Goal: Transaction & Acquisition: Purchase product/service

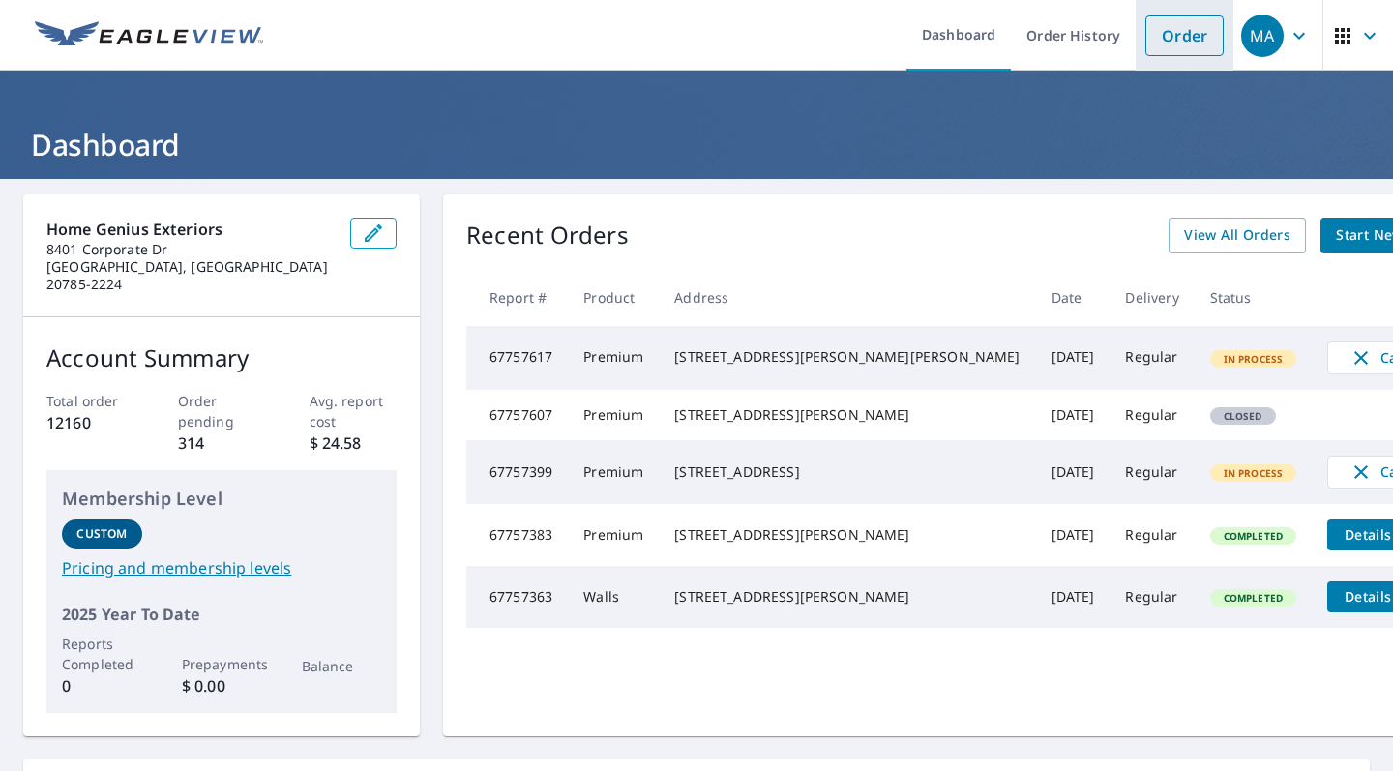
click at [1150, 33] on link "Order" at bounding box center [1184, 35] width 78 height 41
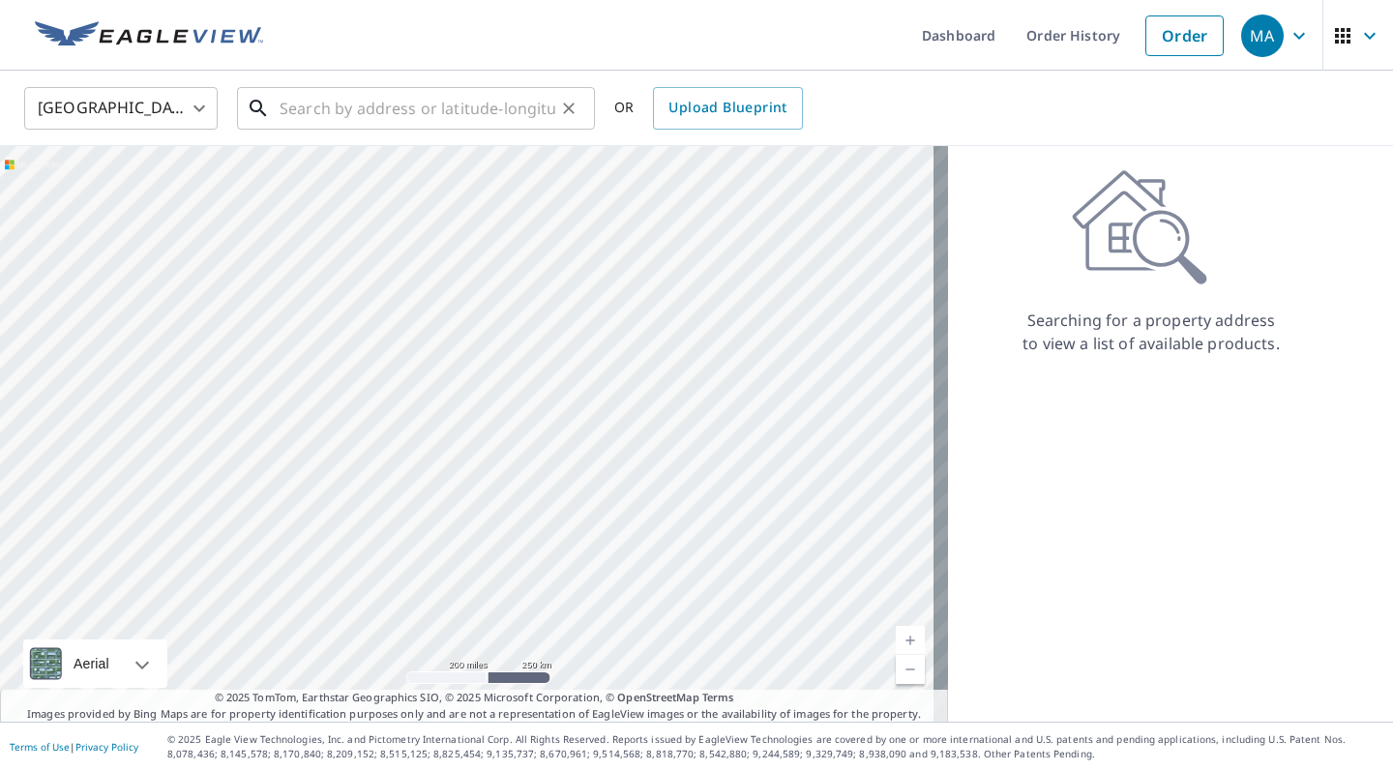
click at [411, 109] on input "text" at bounding box center [417, 108] width 276 height 54
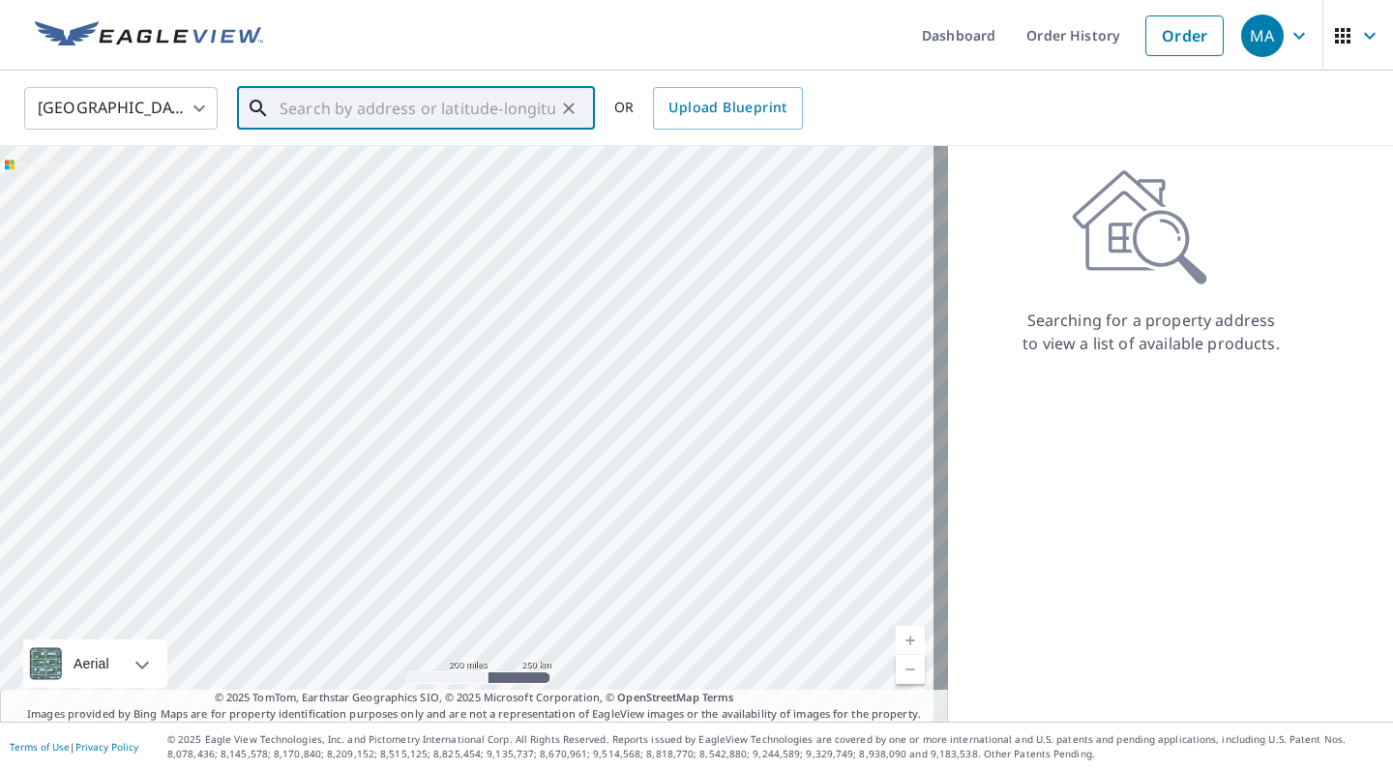
paste input "[STREET_ADDRESS]"
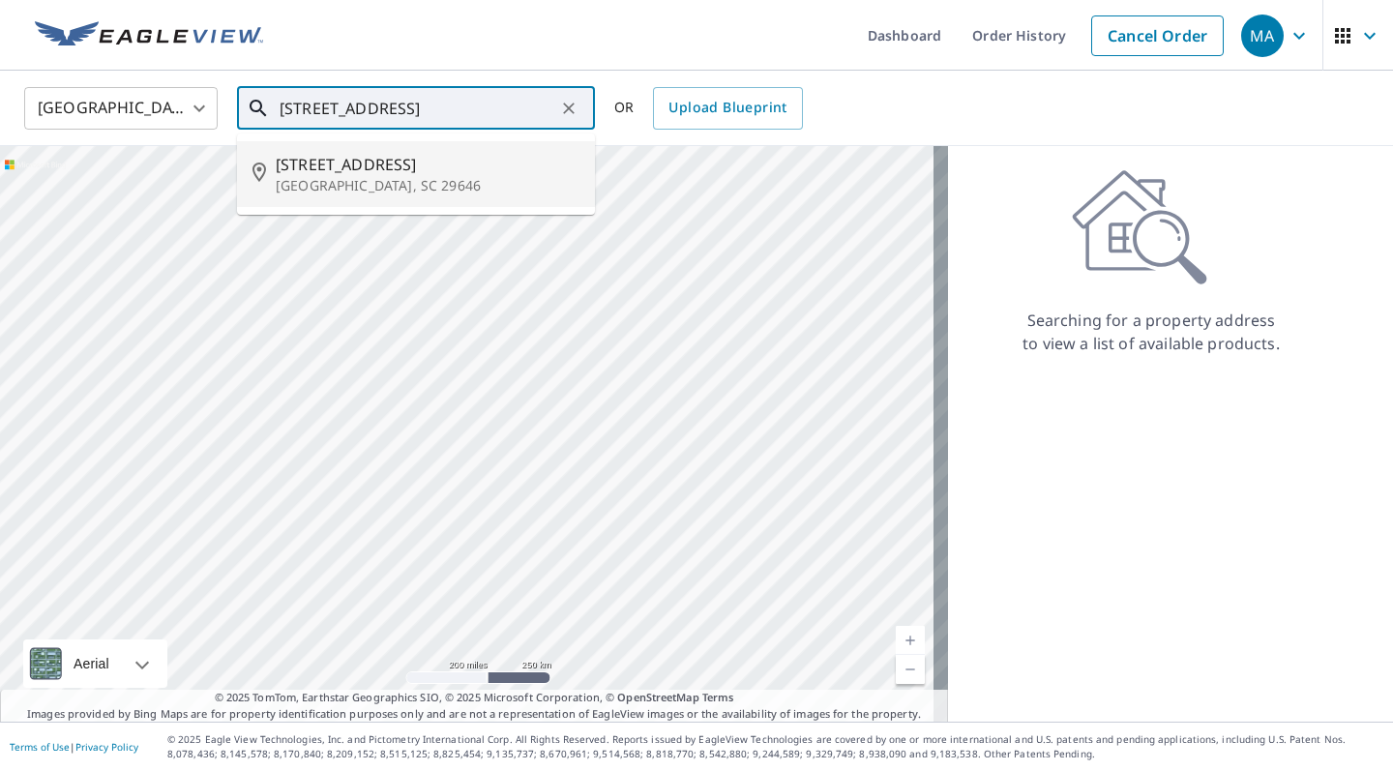
click at [449, 170] on span "[STREET_ADDRESS]" at bounding box center [428, 164] width 304 height 23
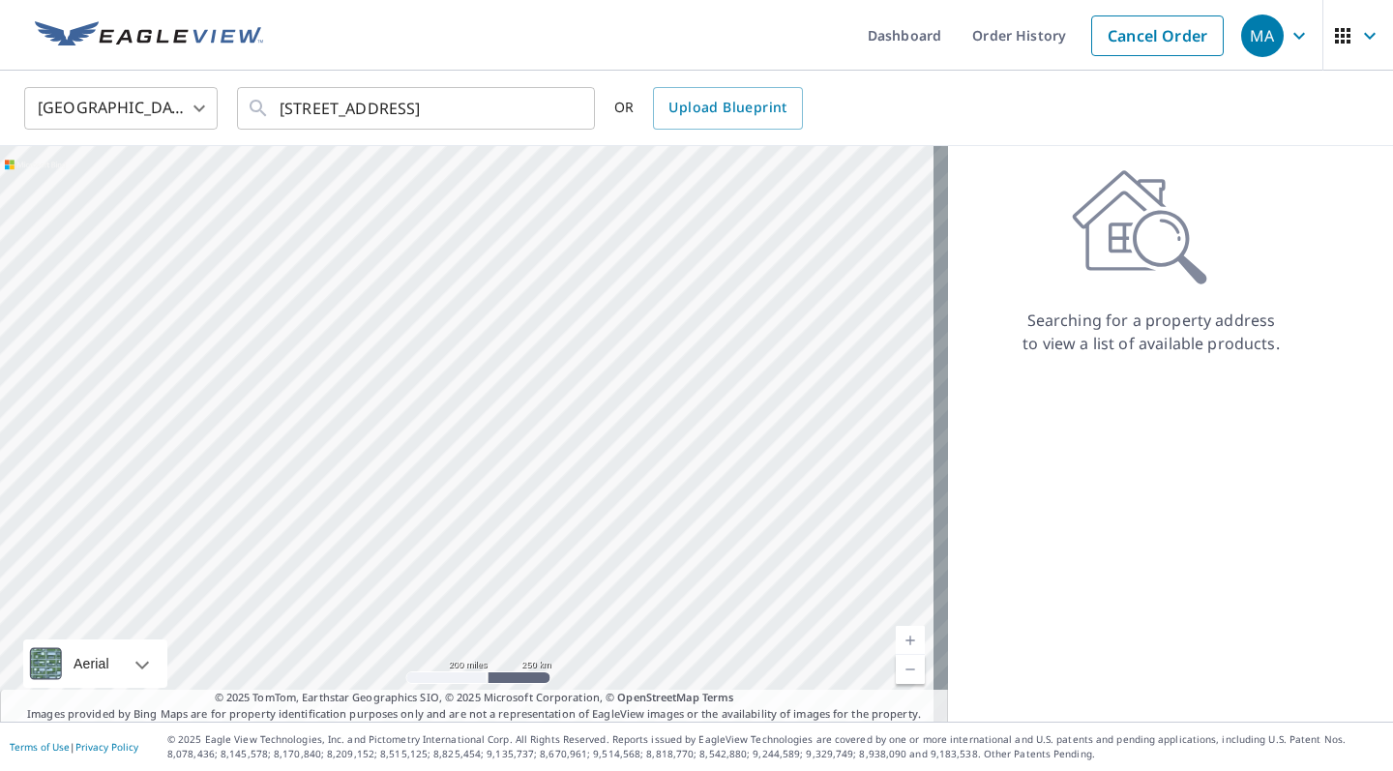
type input "[STREET_ADDRESS][PERSON_NAME]"
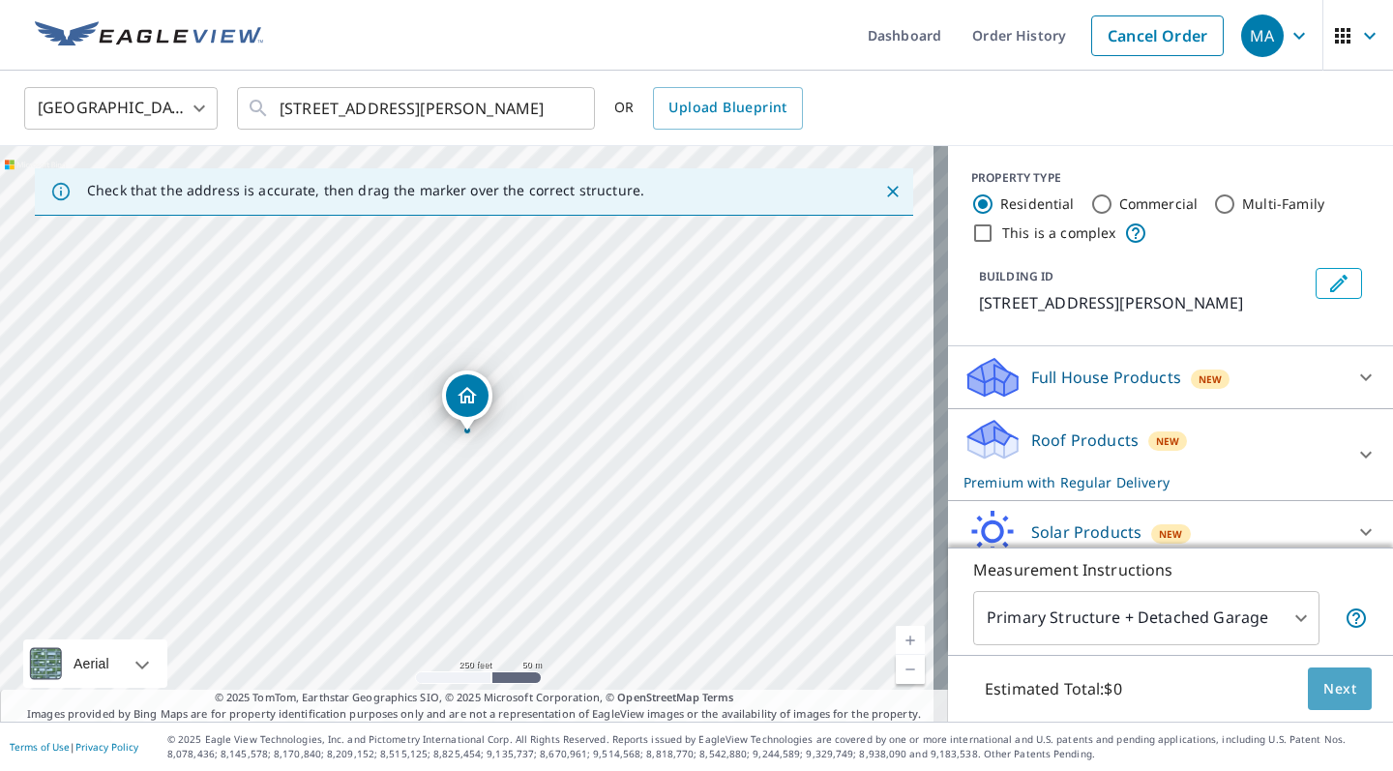
click at [1334, 689] on span "Next" at bounding box center [1339, 689] width 33 height 24
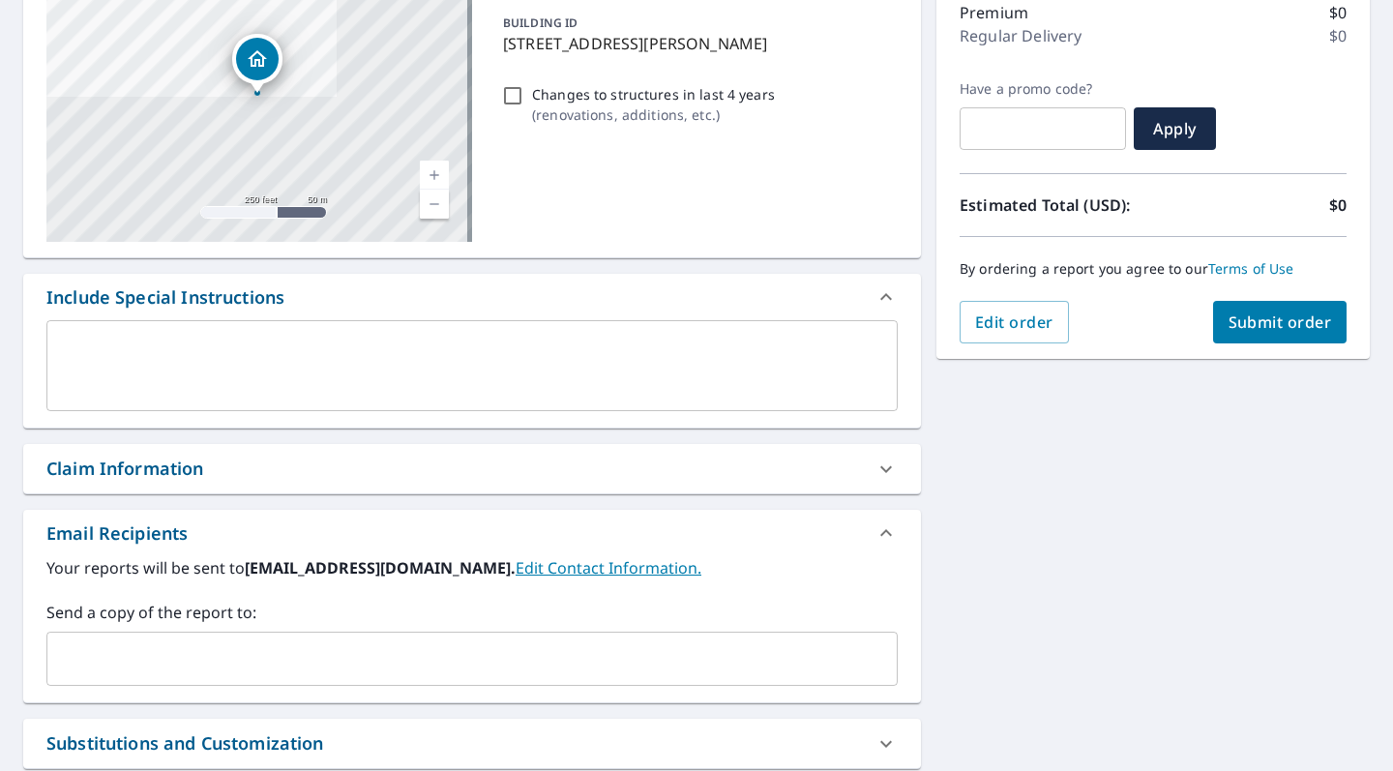
scroll to position [292, 0]
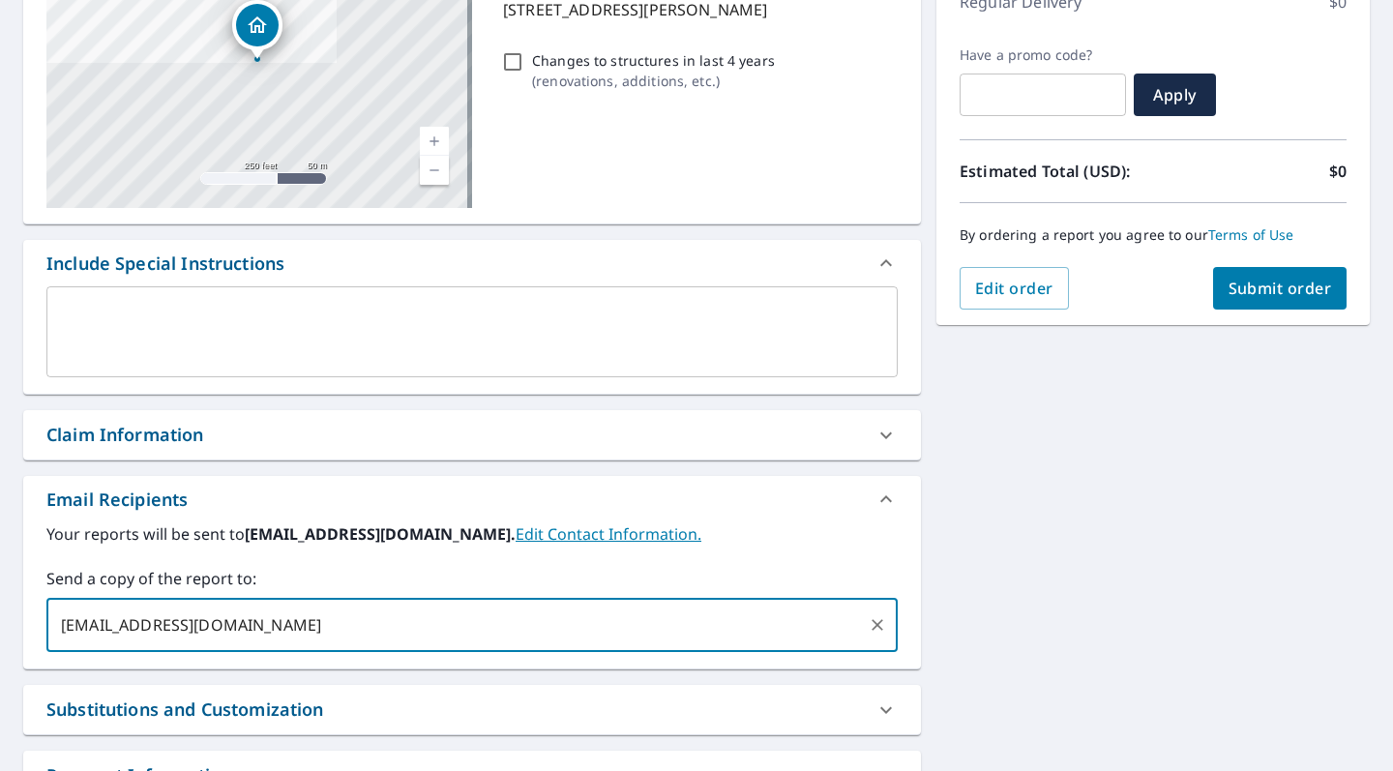
type input "[EMAIL_ADDRESS][DOMAIN_NAME]"
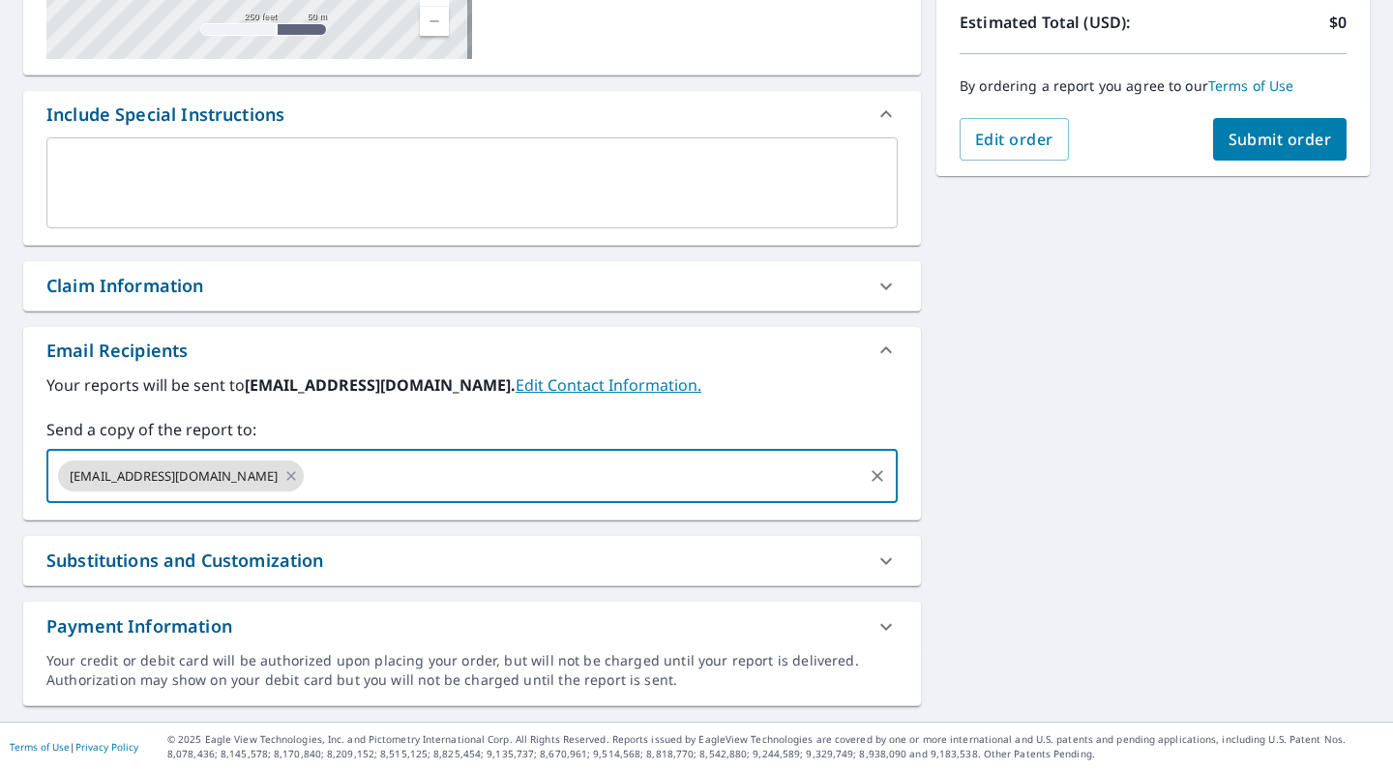
click at [1274, 142] on span "Submit order" at bounding box center [1279, 139] width 103 height 21
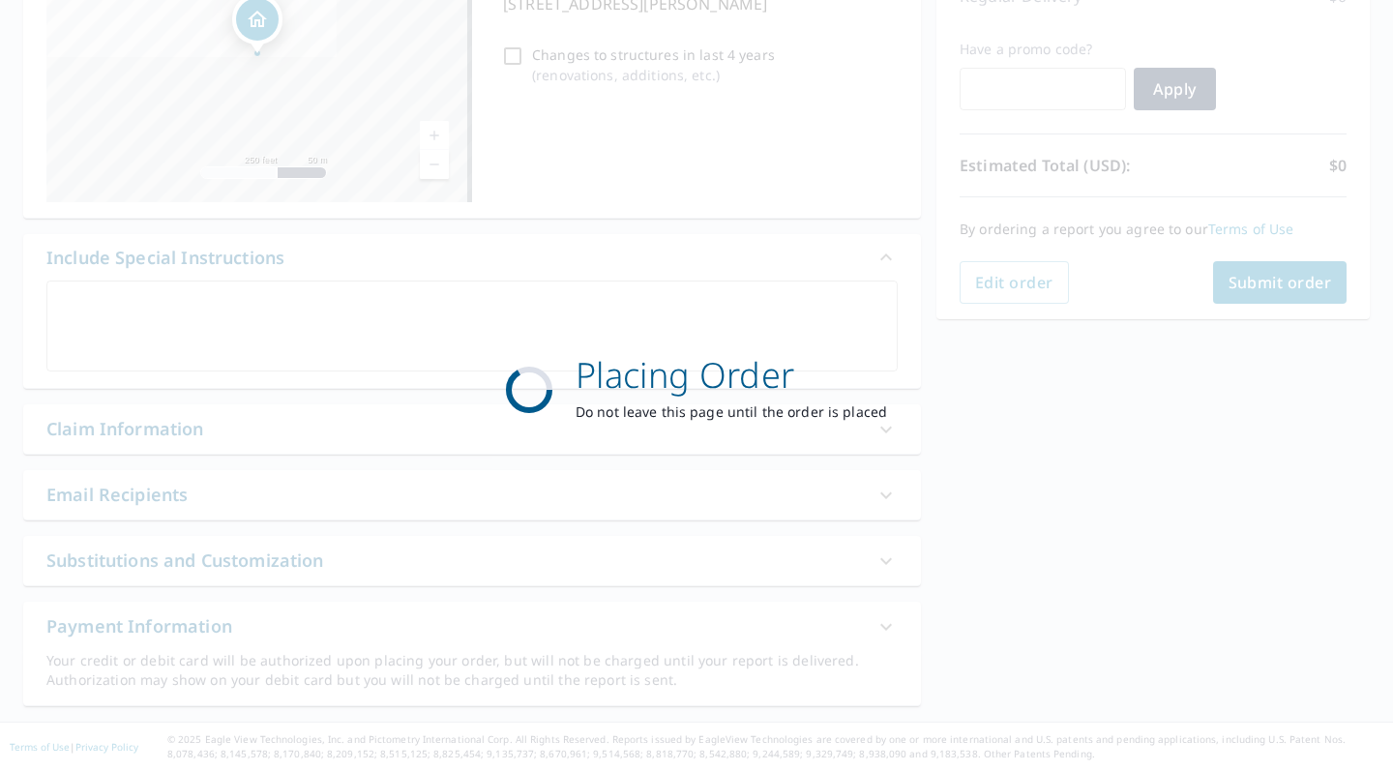
checkbox input "true"
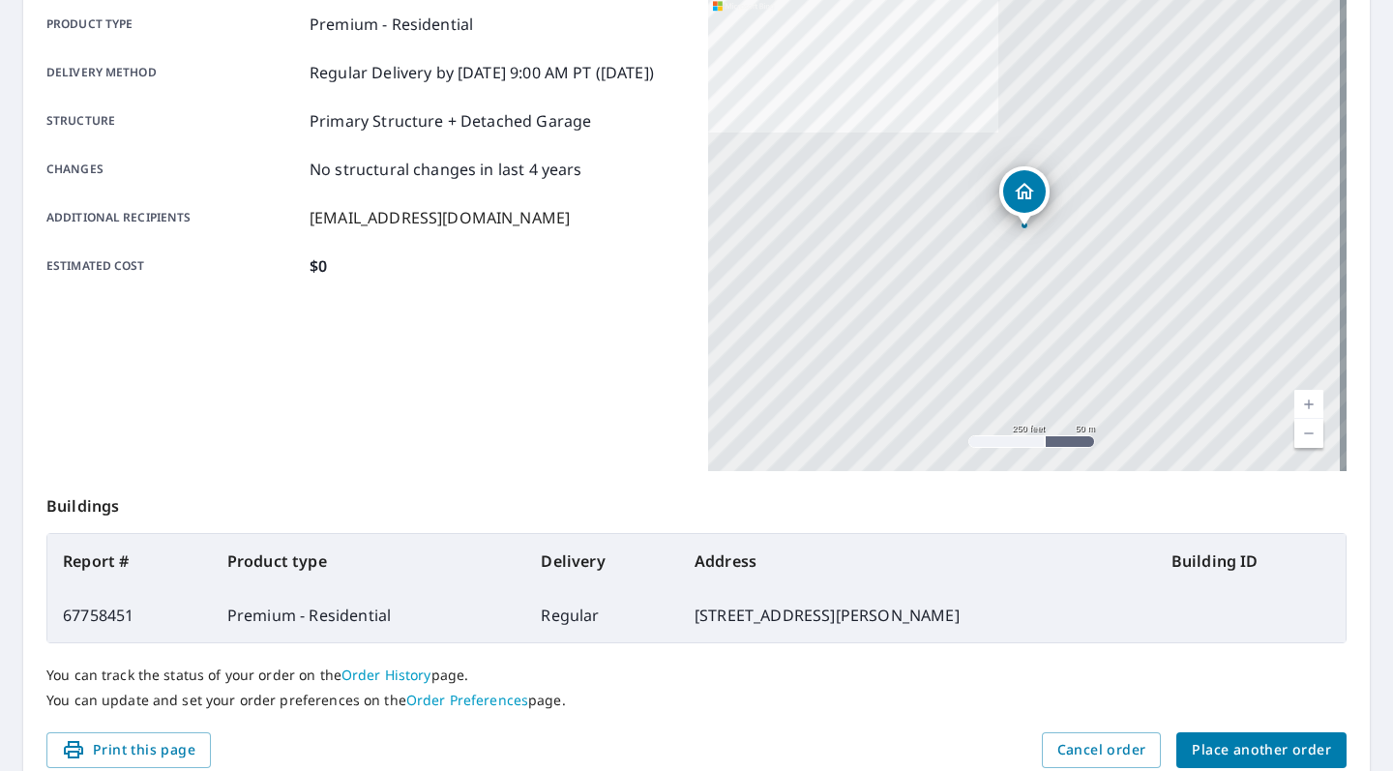
scroll to position [146, 0]
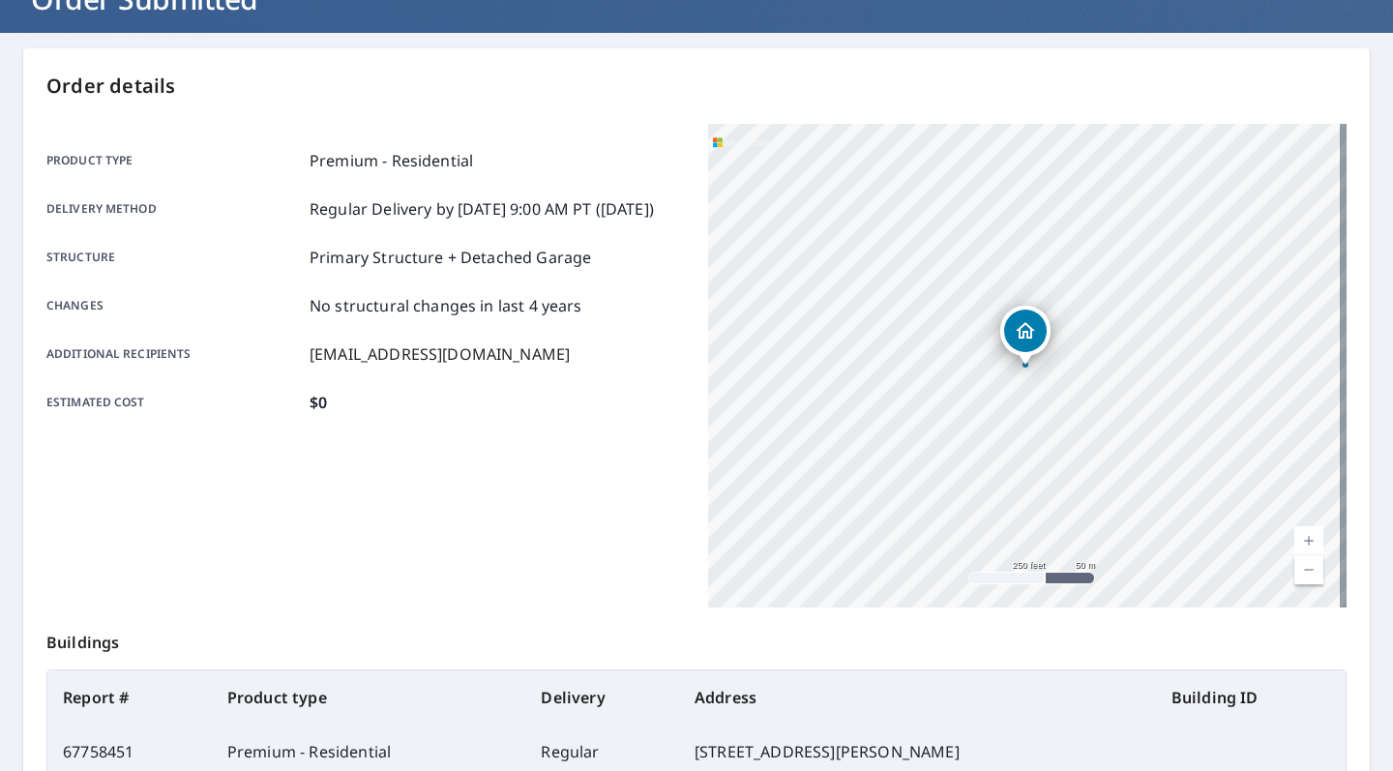
click at [1021, 367] on div at bounding box center [1025, 365] width 8 height 8
click at [1018, 367] on div "[STREET_ADDRESS][PERSON_NAME]" at bounding box center [1027, 366] width 638 height 484
click at [1019, 339] on div "Dropped pin, building 1, Residential property, 117 Sunnyside Dr Greenwood, SC 2…" at bounding box center [1024, 328] width 43 height 43
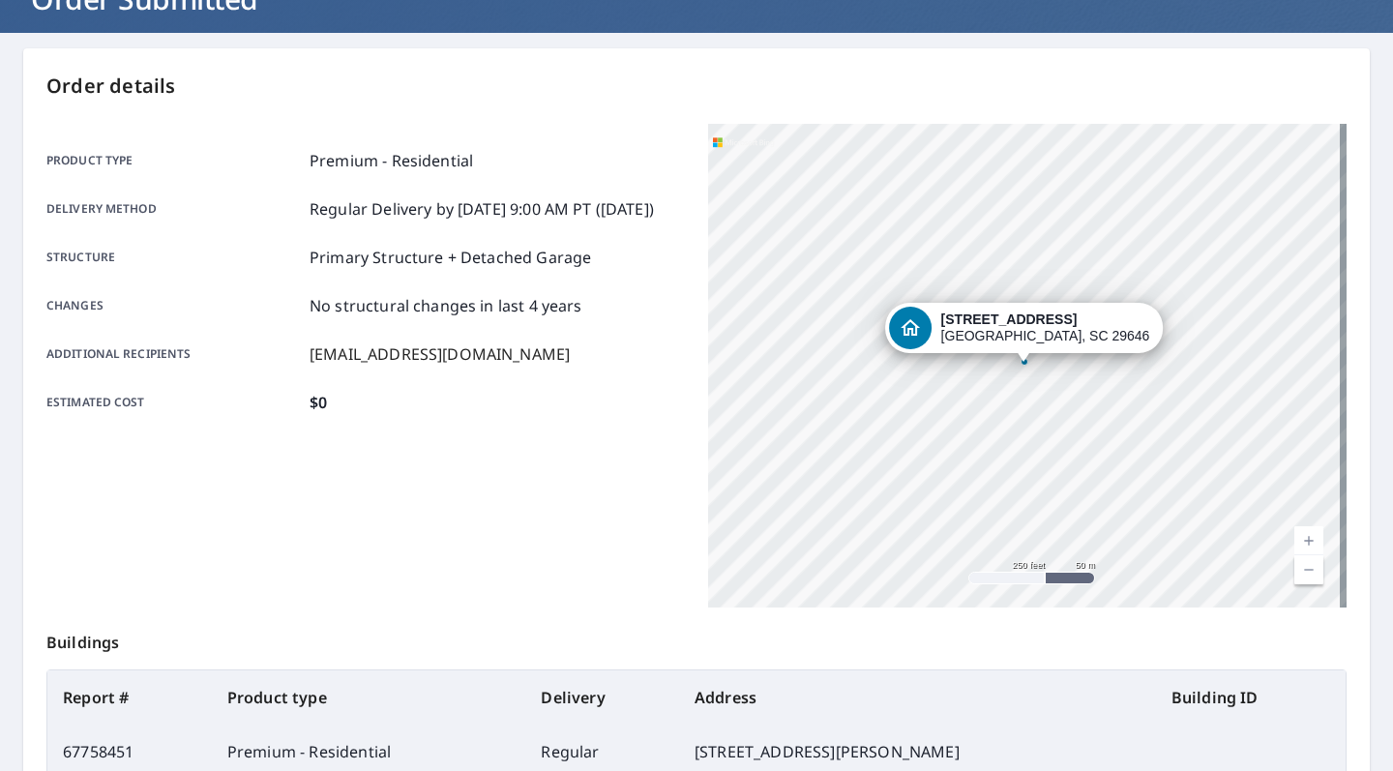
click at [1294, 542] on link "Current Level 17, Zoom In" at bounding box center [1308, 540] width 29 height 29
click at [1294, 542] on link "Current Level 18, Zoom In" at bounding box center [1308, 540] width 29 height 29
click at [1294, 542] on link "Current Level 19, Zoom In" at bounding box center [1308, 540] width 29 height 29
click at [1297, 542] on link "Current Level 20, Zoom In Disabled" at bounding box center [1308, 540] width 29 height 29
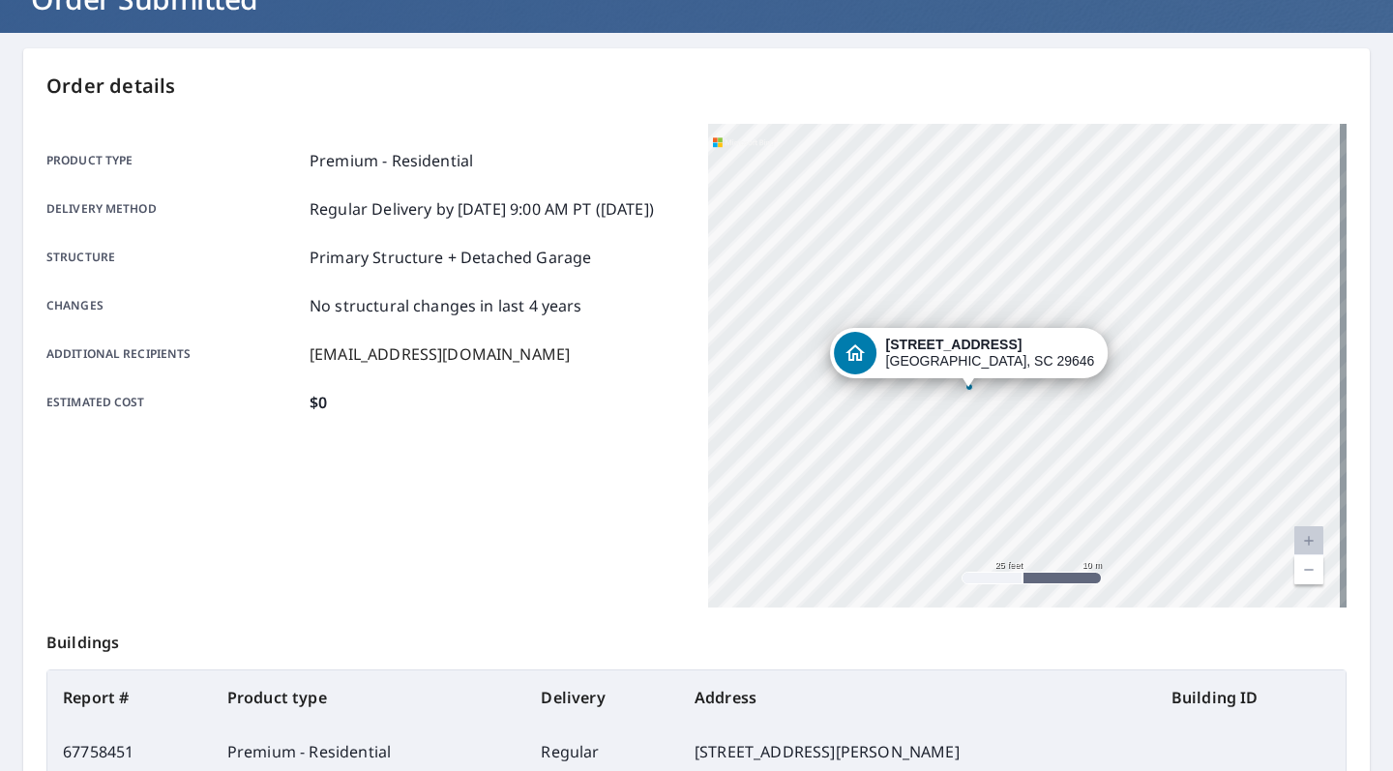
drag, startPoint x: 1119, startPoint y: 392, endPoint x: 1062, endPoint y: 417, distance: 62.4
click at [1062, 417] on div "[STREET_ADDRESS][PERSON_NAME]" at bounding box center [1027, 366] width 638 height 484
click at [1015, 408] on div "[STREET_ADDRESS][PERSON_NAME]" at bounding box center [1027, 366] width 638 height 484
